Goal: Use online tool/utility: Utilize a website feature to perform a specific function

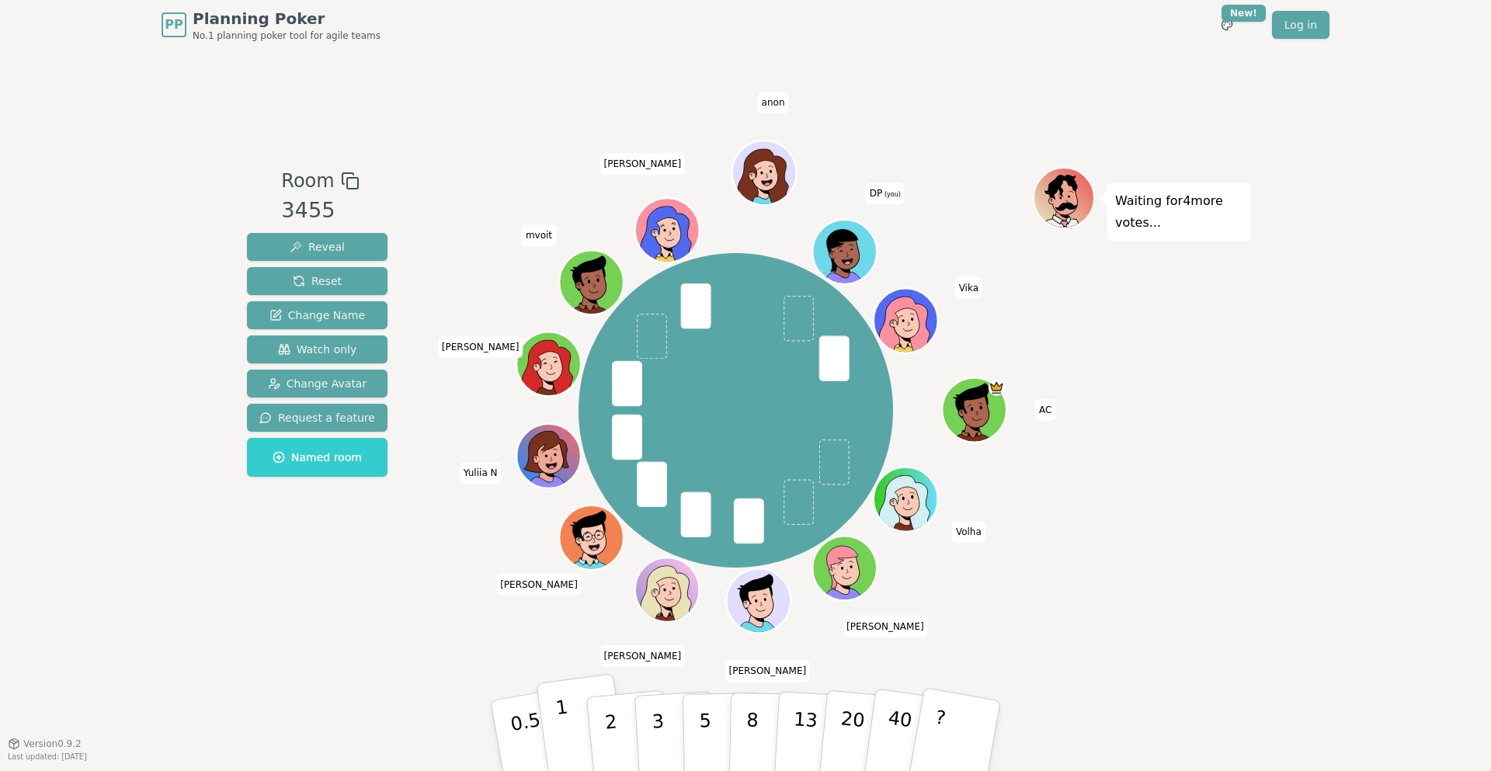
click at [555, 728] on button "1" at bounding box center [582, 736] width 92 height 126
click at [1232, 419] on div "Waiting for 3 more votes..." at bounding box center [1141, 396] width 217 height 458
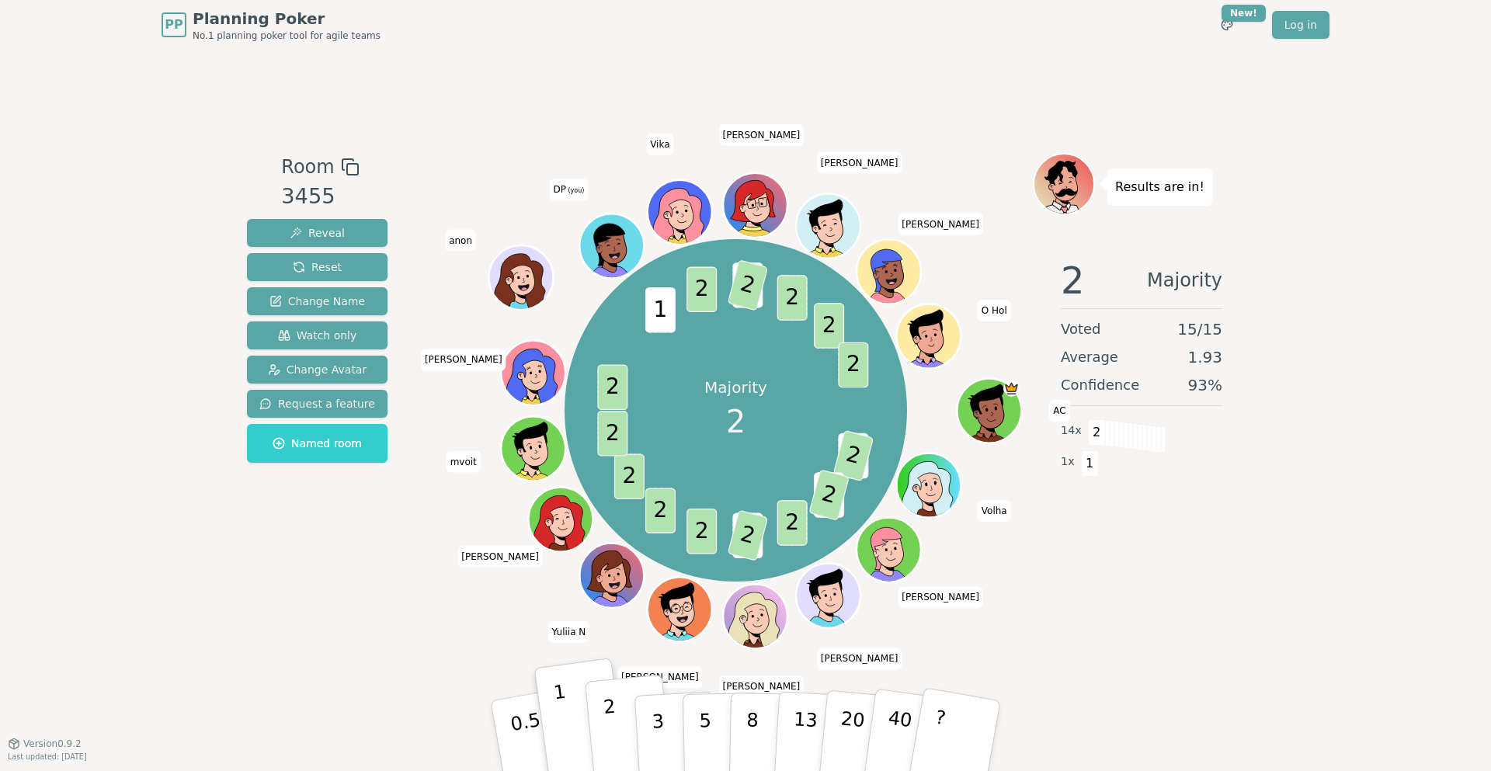
click at [610, 732] on p "2" at bounding box center [613, 738] width 20 height 85
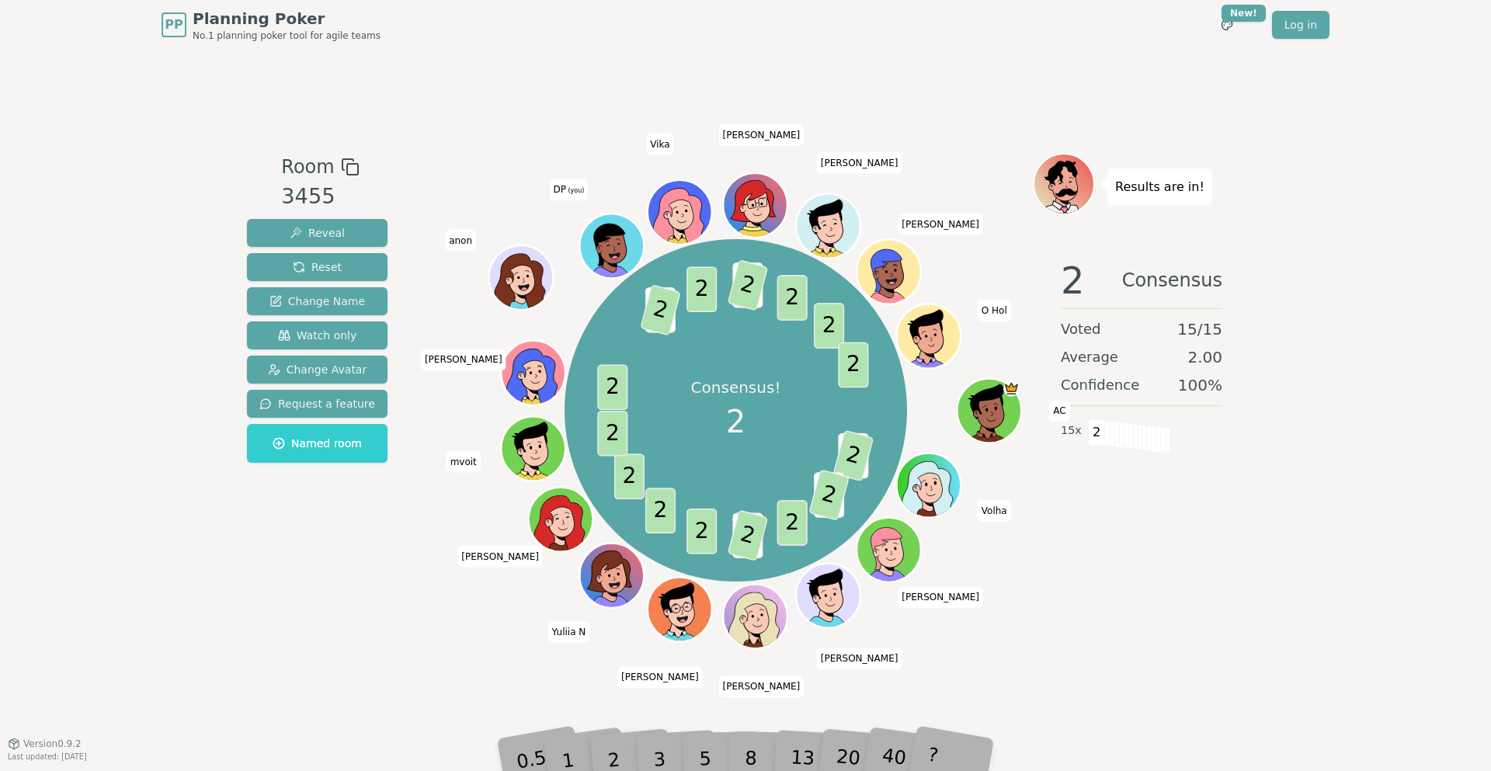
click at [1253, 578] on div "PP Planning Poker No.1 planning poker tool for agile teams Toggle theme New! Lo…" at bounding box center [745, 385] width 1491 height 771
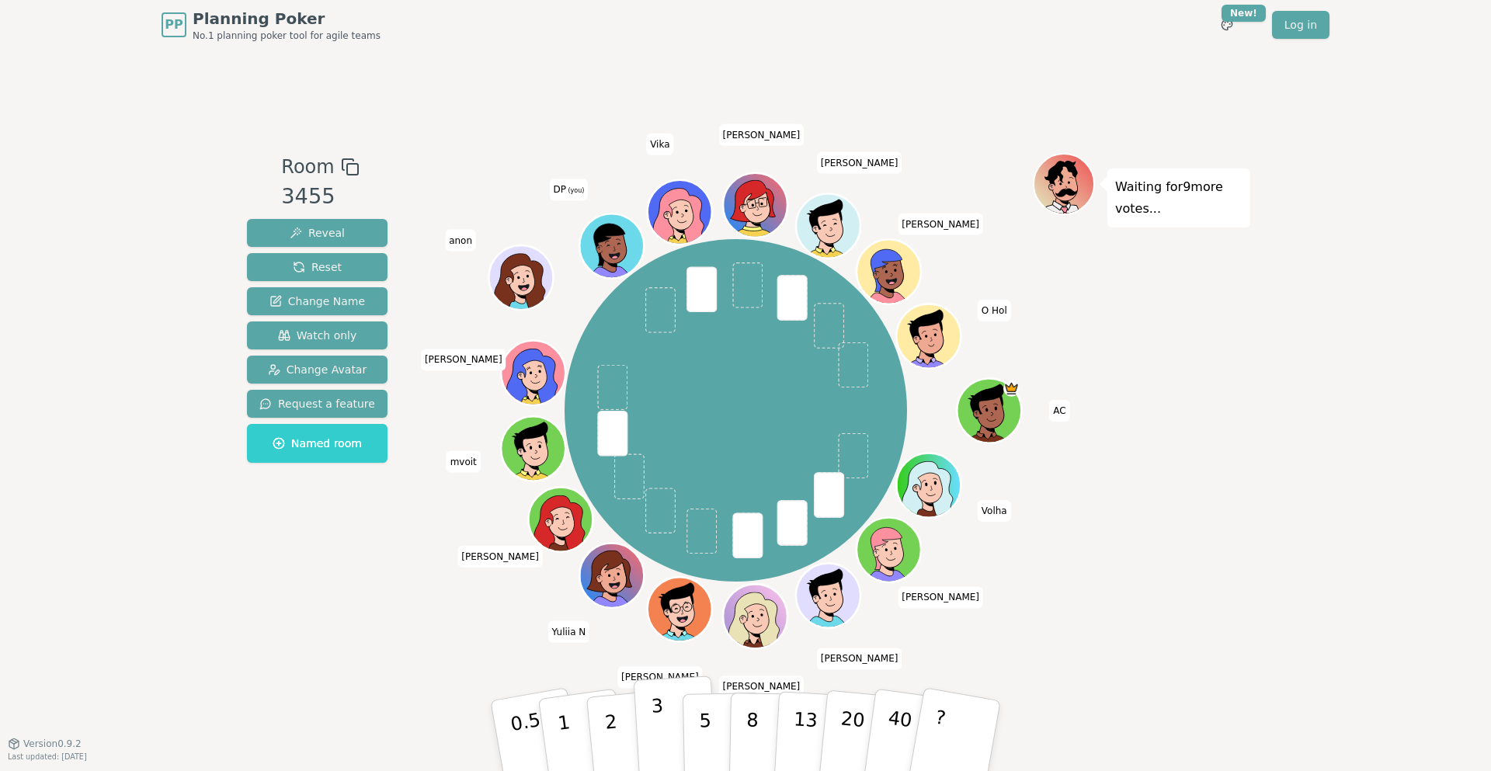
click at [655, 721] on p "3" at bounding box center [659, 737] width 17 height 85
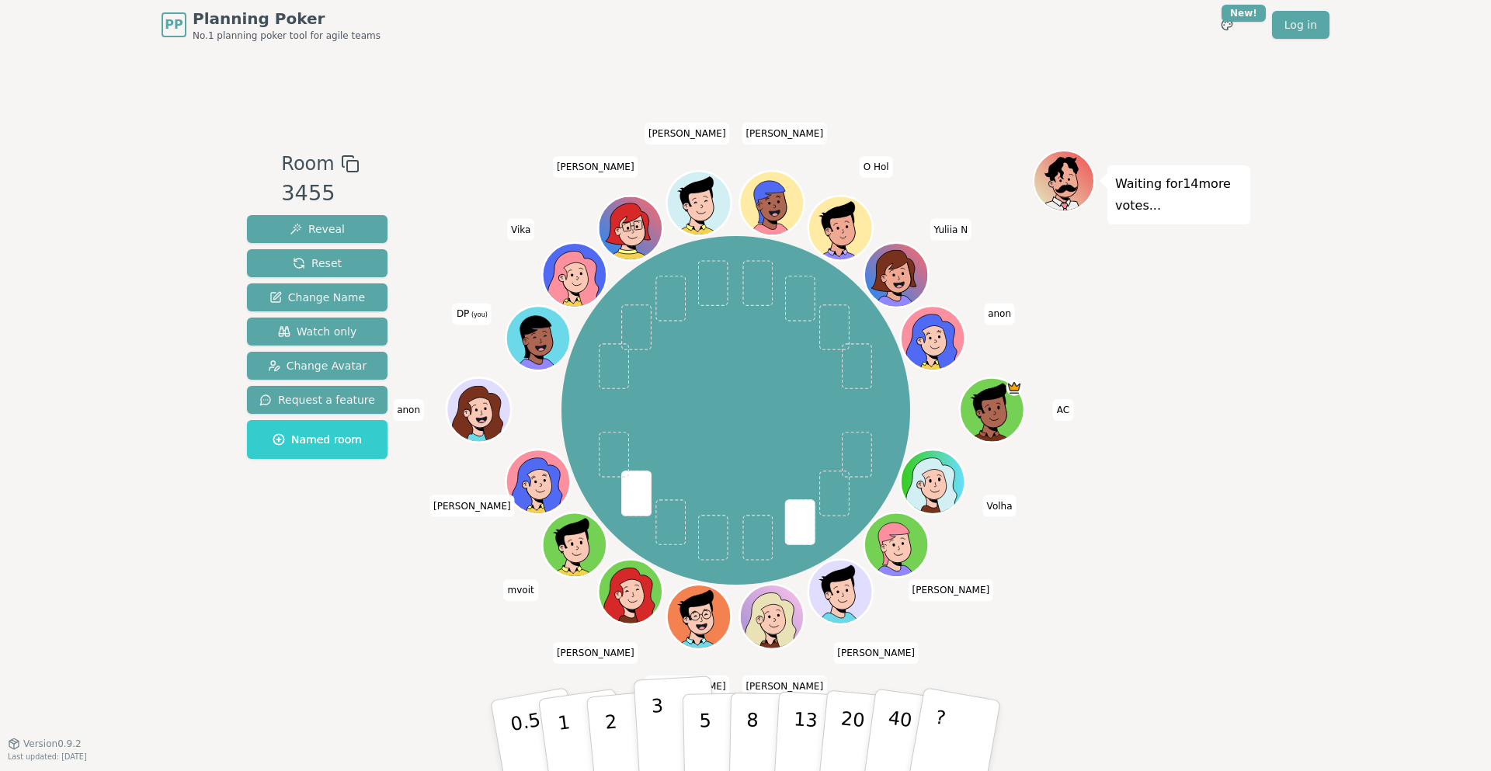
click at [658, 729] on p "3" at bounding box center [659, 737] width 17 height 85
click at [1227, 399] on div "Waiting for 13 more votes..." at bounding box center [1141, 397] width 217 height 494
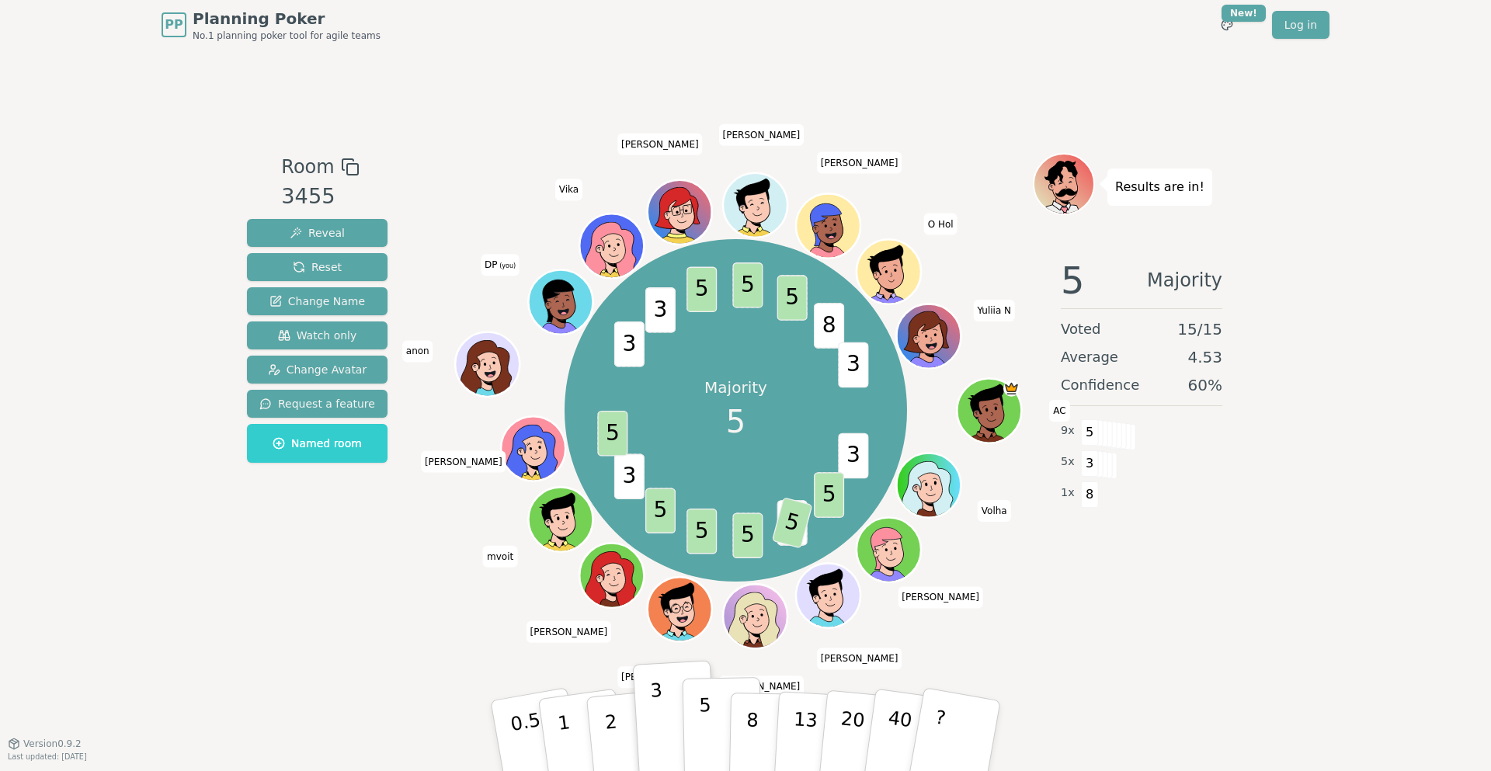
click at [720, 728] on button "5" at bounding box center [723, 736] width 80 height 118
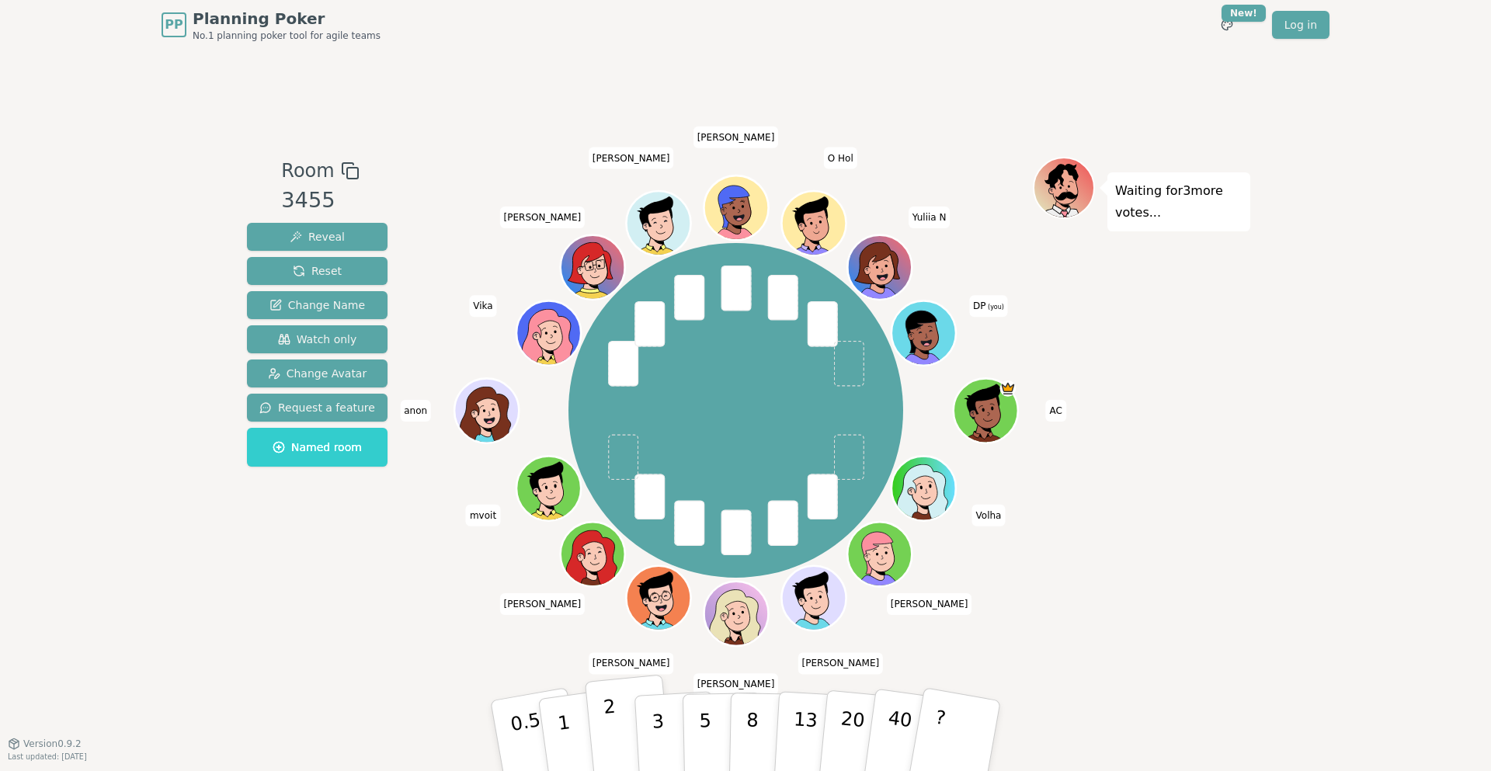
click at [617, 731] on button "2" at bounding box center [629, 736] width 89 height 123
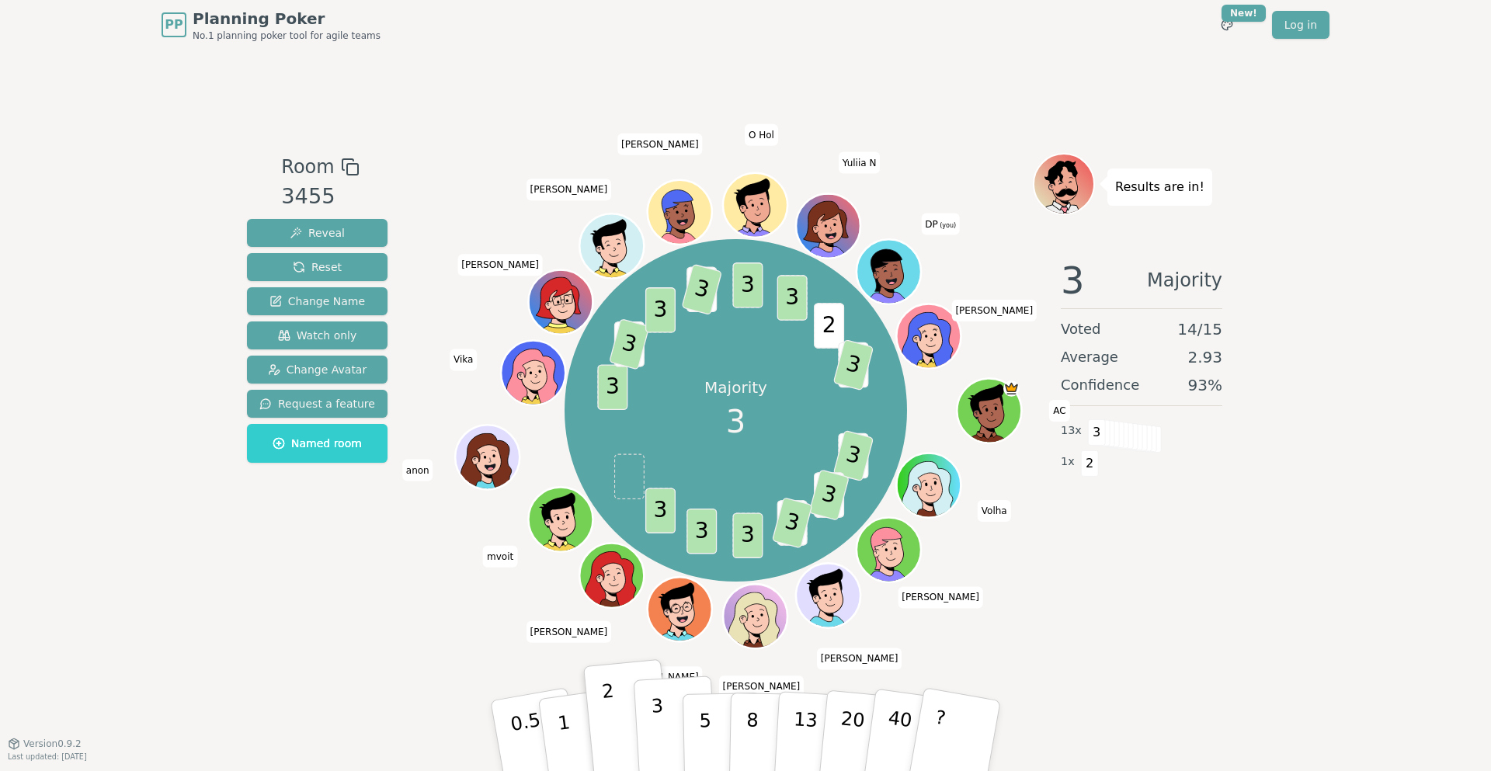
click at [656, 725] on p "3" at bounding box center [659, 737] width 17 height 85
